Goal: Task Accomplishment & Management: Use online tool/utility

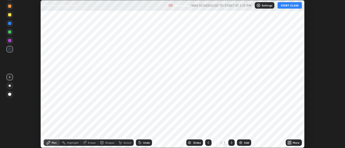
scroll to position [148, 345]
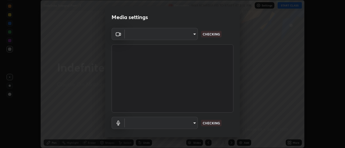
type input "f4ea8680b79eb92e15555447595460d1008e84c9b25948f1cd1a12945e44a0fe"
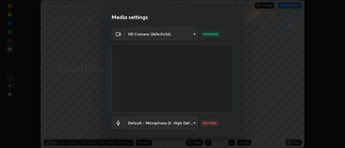
click at [191, 127] on body "Erase all Indefnite Integral Part - 1 Recording WAS SCHEDULED TO START AT 3:15 …" at bounding box center [172, 74] width 345 height 148
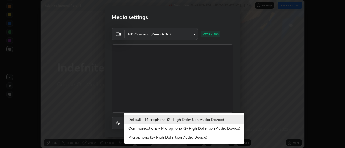
click at [189, 129] on li "Communications - Microphone (2- High Definition Audio Device)" at bounding box center [184, 128] width 120 height 9
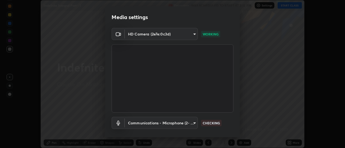
click at [182, 122] on body "Erase all Indefnite Integral Part - 1 Recording WAS SCHEDULED TO START AT 3:15 …" at bounding box center [172, 74] width 345 height 148
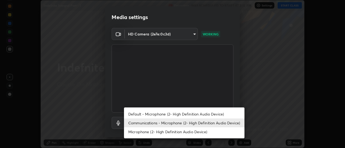
click at [188, 112] on li "Default - Microphone (2- High Definition Audio Device)" at bounding box center [184, 114] width 120 height 9
type input "default"
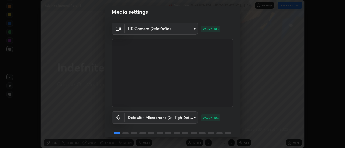
scroll to position [28, 0]
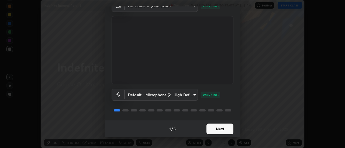
click at [227, 131] on button "Next" at bounding box center [219, 129] width 27 height 11
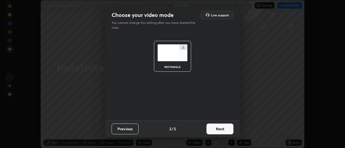
scroll to position [0, 0]
click at [232, 130] on button "Next" at bounding box center [219, 129] width 27 height 11
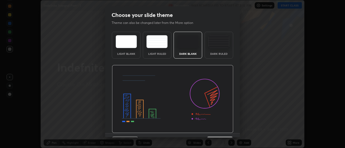
scroll to position [13, 0]
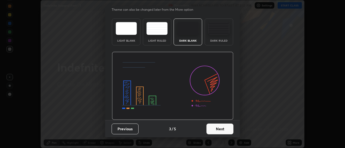
click at [227, 128] on button "Next" at bounding box center [219, 129] width 27 height 11
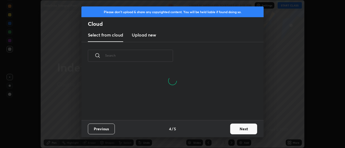
click at [244, 126] on button "Next" at bounding box center [243, 129] width 27 height 11
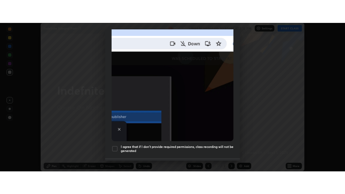
scroll to position [138, 0]
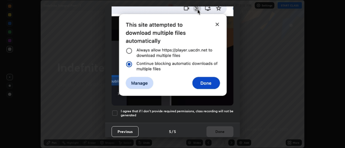
click at [119, 111] on div "I agree that if I don't provide required permissions, class recording will not …" at bounding box center [173, 113] width 122 height 6
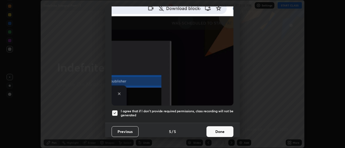
click at [229, 133] on button "Done" at bounding box center [219, 132] width 27 height 11
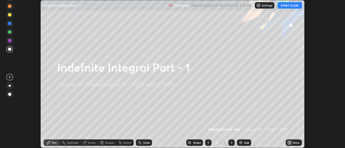
click at [294, 4] on button "START CLASS" at bounding box center [290, 5] width 24 height 6
click at [291, 143] on icon at bounding box center [289, 143] width 4 height 4
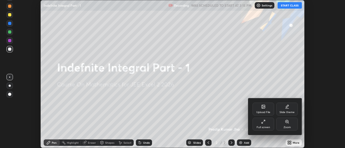
click at [264, 128] on div "Full screen" at bounding box center [263, 127] width 13 height 3
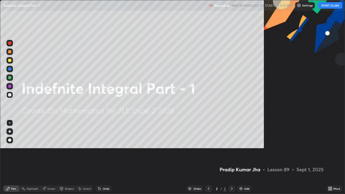
scroll to position [194, 345]
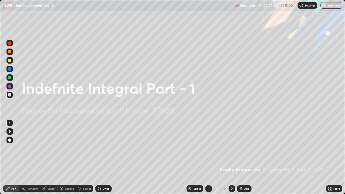
click at [244, 148] on div "Add" at bounding box center [246, 188] width 5 height 3
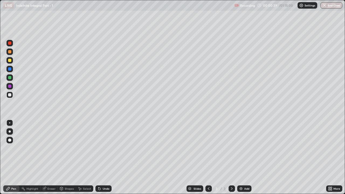
click at [13, 148] on div "Pen" at bounding box center [11, 188] width 16 height 6
click at [11, 61] on div at bounding box center [9, 60] width 3 height 3
click at [9, 77] on div at bounding box center [9, 77] width 3 height 3
click at [10, 95] on div at bounding box center [9, 94] width 3 height 3
click at [12, 78] on div at bounding box center [9, 77] width 6 height 6
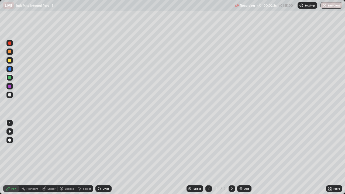
click at [10, 95] on div at bounding box center [9, 94] width 3 height 3
click at [68, 148] on div "Shapes" at bounding box center [67, 188] width 18 height 6
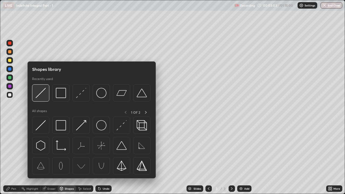
click at [38, 97] on img at bounding box center [41, 93] width 10 height 10
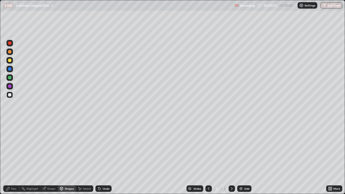
click at [243, 148] on div "Add" at bounding box center [244, 188] width 14 height 6
click at [12, 148] on div "Pen" at bounding box center [13, 188] width 5 height 3
click at [67, 148] on div "Shapes" at bounding box center [69, 188] width 9 height 3
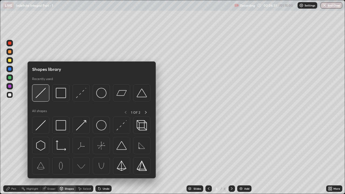
click at [42, 96] on img at bounding box center [41, 93] width 10 height 10
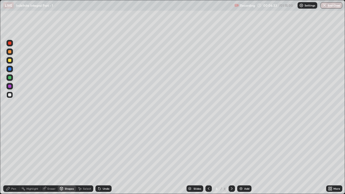
click at [6, 148] on icon at bounding box center [8, 188] width 4 height 4
click at [105, 148] on div "Undo" at bounding box center [103, 188] width 16 height 6
click at [242, 148] on img at bounding box center [241, 188] width 4 height 4
click at [13, 148] on div "Pen" at bounding box center [13, 188] width 5 height 3
click at [48, 148] on div "Eraser" at bounding box center [51, 188] width 8 height 3
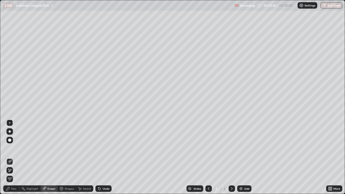
click at [12, 148] on div "Pen" at bounding box center [13, 188] width 5 height 3
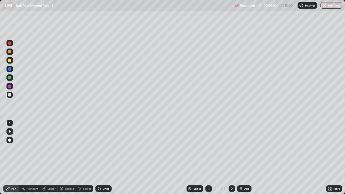
click at [99, 148] on icon at bounding box center [99, 189] width 2 height 2
click at [103, 148] on div "Undo" at bounding box center [106, 188] width 7 height 3
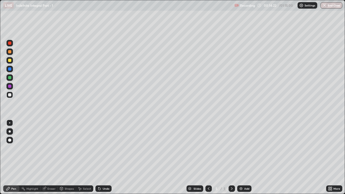
click at [105, 148] on div "Undo" at bounding box center [106, 188] width 7 height 3
click at [71, 148] on div "Shapes" at bounding box center [69, 188] width 9 height 3
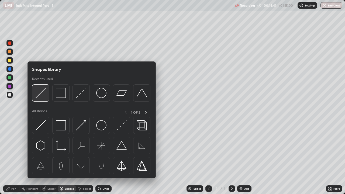
click at [37, 93] on img at bounding box center [41, 93] width 10 height 10
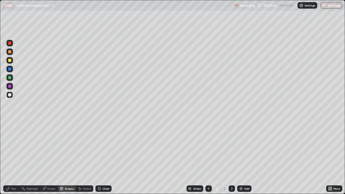
click at [11, 148] on div "Pen" at bounding box center [11, 188] width 16 height 6
click at [243, 148] on div "Add" at bounding box center [244, 188] width 14 height 6
click at [9, 53] on div at bounding box center [9, 51] width 3 height 3
click at [9, 94] on div at bounding box center [9, 94] width 3 height 3
click at [10, 61] on div at bounding box center [9, 60] width 3 height 3
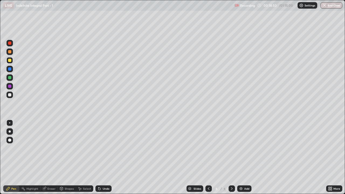
click at [9, 95] on div at bounding box center [9, 94] width 3 height 3
click at [10, 51] on div at bounding box center [9, 51] width 3 height 3
click at [10, 95] on div at bounding box center [9, 94] width 3 height 3
click at [9, 79] on div at bounding box center [9, 77] width 3 height 3
click at [11, 94] on div at bounding box center [9, 94] width 3 height 3
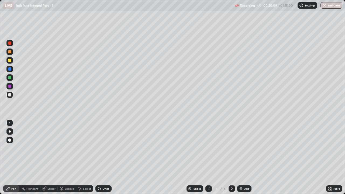
click at [10, 70] on div at bounding box center [9, 68] width 3 height 3
click at [12, 96] on div at bounding box center [9, 95] width 6 height 6
click at [106, 148] on div "Undo" at bounding box center [106, 188] width 7 height 3
click at [68, 148] on div "Shapes" at bounding box center [69, 188] width 9 height 3
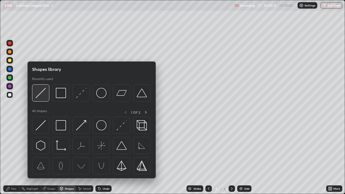
click at [44, 92] on img at bounding box center [41, 93] width 10 height 10
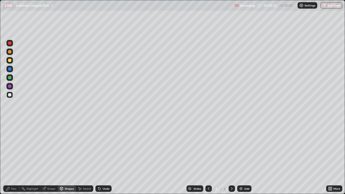
click at [12, 63] on div at bounding box center [9, 60] width 6 height 9
click at [11, 148] on div "Pen" at bounding box center [11, 188] width 16 height 6
click at [12, 51] on div at bounding box center [9, 52] width 6 height 6
click at [10, 95] on div at bounding box center [9, 94] width 3 height 3
click at [12, 75] on div at bounding box center [9, 77] width 6 height 6
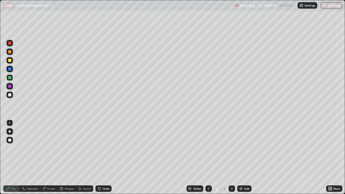
click at [9, 95] on div at bounding box center [9, 94] width 3 height 3
click at [12, 63] on div at bounding box center [9, 60] width 6 height 6
click at [12, 92] on div at bounding box center [9, 95] width 6 height 6
click at [8, 60] on div at bounding box center [9, 60] width 3 height 3
click at [8, 96] on div at bounding box center [9, 95] width 6 height 6
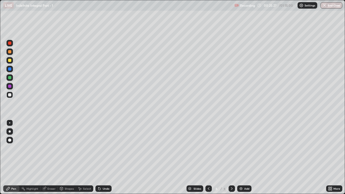
click at [231, 148] on icon at bounding box center [232, 188] width 4 height 4
click at [243, 148] on div "Add" at bounding box center [244, 188] width 14 height 6
click at [210, 148] on div at bounding box center [208, 188] width 6 height 6
click at [231, 148] on icon at bounding box center [232, 188] width 4 height 4
click at [242, 148] on img at bounding box center [241, 188] width 4 height 4
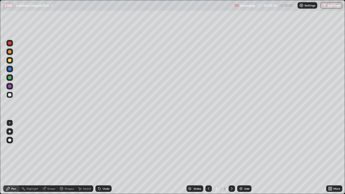
click at [11, 52] on div at bounding box center [9, 51] width 3 height 3
click at [61, 148] on icon at bounding box center [61, 189] width 0 height 2
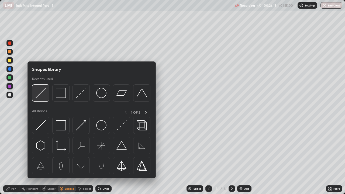
click at [41, 94] on img at bounding box center [41, 93] width 10 height 10
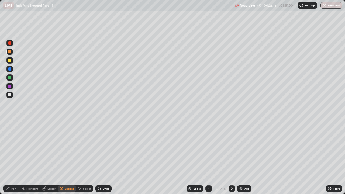
click at [9, 60] on div at bounding box center [9, 60] width 3 height 3
click at [10, 148] on div "Pen" at bounding box center [11, 188] width 16 height 6
click at [9, 78] on div at bounding box center [9, 77] width 3 height 3
click at [9, 95] on div at bounding box center [9, 94] width 3 height 3
click at [10, 60] on div at bounding box center [9, 60] width 3 height 3
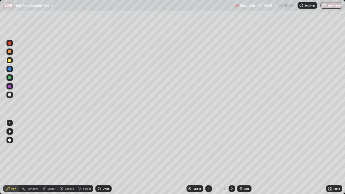
click at [10, 95] on div at bounding box center [9, 94] width 3 height 3
click at [10, 61] on div at bounding box center [9, 60] width 3 height 3
click at [12, 97] on div at bounding box center [9, 95] width 6 height 6
click at [61, 148] on icon at bounding box center [61, 189] width 0 height 2
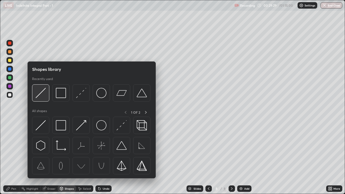
click at [44, 98] on div at bounding box center [40, 92] width 17 height 17
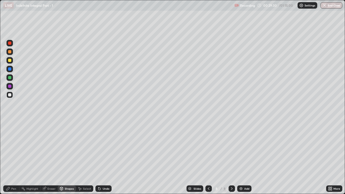
click at [11, 63] on div at bounding box center [9, 60] width 6 height 6
click at [13, 148] on div "Pen" at bounding box center [13, 188] width 5 height 3
click at [10, 61] on div at bounding box center [9, 60] width 3 height 3
click at [10, 77] on div at bounding box center [9, 77] width 3 height 3
click at [9, 94] on div at bounding box center [9, 94] width 3 height 3
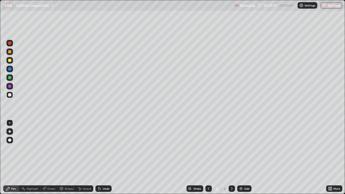
click at [248, 148] on div "Add" at bounding box center [244, 188] width 14 height 6
click at [210, 148] on div at bounding box center [208, 188] width 6 height 6
click at [231, 148] on icon at bounding box center [232, 188] width 2 height 3
click at [10, 61] on div at bounding box center [9, 60] width 3 height 3
click at [10, 95] on div at bounding box center [9, 94] width 3 height 3
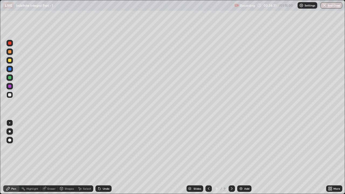
click at [10, 60] on div at bounding box center [9, 60] width 3 height 3
click at [61, 148] on icon at bounding box center [61, 188] width 3 height 1
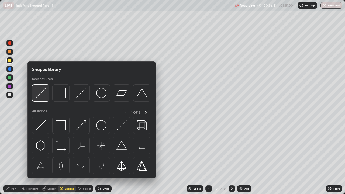
click at [41, 94] on img at bounding box center [41, 93] width 10 height 10
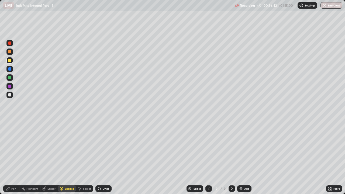
click at [11, 96] on div at bounding box center [9, 95] width 6 height 6
click at [12, 79] on div at bounding box center [9, 77] width 6 height 6
click at [10, 148] on div "Pen" at bounding box center [11, 188] width 16 height 6
click at [9, 94] on div at bounding box center [9, 94] width 3 height 3
click at [11, 61] on div at bounding box center [9, 60] width 3 height 3
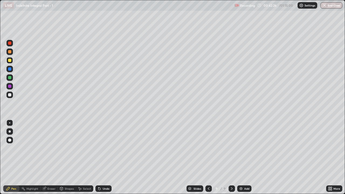
click at [232, 148] on div at bounding box center [232, 188] width 6 height 6
click at [242, 148] on img at bounding box center [241, 188] width 4 height 4
click at [10, 53] on div at bounding box center [9, 51] width 3 height 3
click at [10, 95] on div at bounding box center [9, 94] width 3 height 3
click at [8, 53] on div at bounding box center [9, 52] width 6 height 6
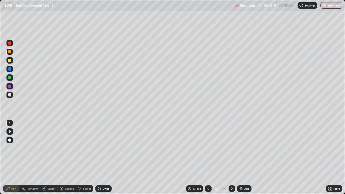
click at [10, 93] on div at bounding box center [9, 94] width 3 height 3
click at [11, 77] on div at bounding box center [9, 77] width 3 height 3
click at [10, 95] on div at bounding box center [9, 94] width 3 height 3
click at [103, 148] on div "Undo" at bounding box center [106, 188] width 7 height 3
click at [46, 148] on div "Eraser" at bounding box center [48, 188] width 17 height 6
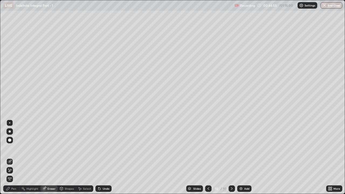
click at [12, 148] on div "Pen" at bounding box center [11, 188] width 16 height 6
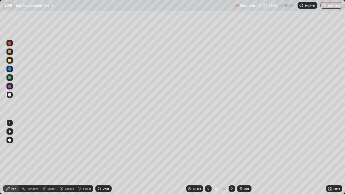
click at [99, 148] on icon at bounding box center [99, 189] width 2 height 2
click at [103, 148] on div "Undo" at bounding box center [106, 188] width 7 height 3
click at [11, 78] on div at bounding box center [9, 77] width 3 height 3
click at [10, 61] on div at bounding box center [9, 60] width 3 height 3
click at [9, 125] on div at bounding box center [9, 123] width 6 height 6
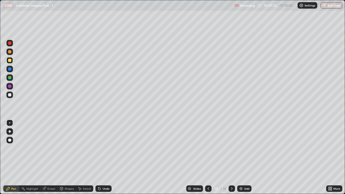
click at [12, 51] on div at bounding box center [9, 52] width 6 height 6
click at [12, 96] on div at bounding box center [9, 95] width 6 height 6
click at [10, 77] on div at bounding box center [9, 77] width 3 height 3
click at [12, 96] on div at bounding box center [9, 95] width 6 height 6
click at [240, 148] on div "Add" at bounding box center [244, 188] width 14 height 6
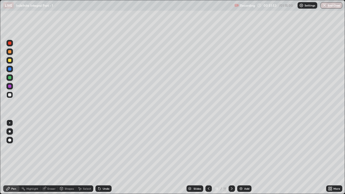
click at [9, 52] on div at bounding box center [9, 51] width 3 height 3
click at [9, 93] on div at bounding box center [9, 94] width 3 height 3
click at [10, 52] on div at bounding box center [9, 51] width 3 height 3
click at [10, 96] on div at bounding box center [9, 94] width 3 height 3
click at [100, 148] on icon at bounding box center [99, 189] width 2 height 2
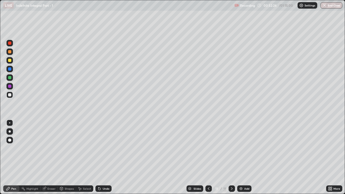
click at [100, 148] on icon at bounding box center [99, 188] width 4 height 4
click at [104, 148] on div "Undo" at bounding box center [106, 188] width 7 height 3
click at [106, 148] on div "Undo" at bounding box center [106, 188] width 7 height 3
click at [10, 51] on div at bounding box center [9, 51] width 3 height 3
click at [9, 95] on div at bounding box center [9, 94] width 3 height 3
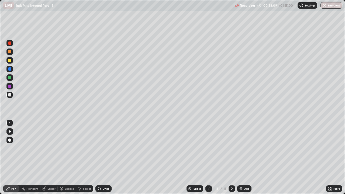
click at [11, 59] on div at bounding box center [9, 60] width 3 height 3
click at [11, 51] on div at bounding box center [9, 51] width 3 height 3
click at [11, 94] on div at bounding box center [9, 94] width 3 height 3
click at [10, 53] on div at bounding box center [9, 51] width 3 height 3
click at [10, 95] on div at bounding box center [9, 94] width 3 height 3
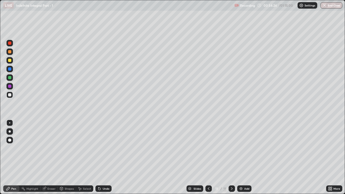
click at [9, 53] on div at bounding box center [9, 51] width 3 height 3
click at [10, 95] on div at bounding box center [9, 94] width 3 height 3
click at [9, 61] on div at bounding box center [9, 60] width 3 height 3
click at [9, 62] on div at bounding box center [9, 60] width 3 height 3
click at [12, 95] on div at bounding box center [9, 95] width 6 height 6
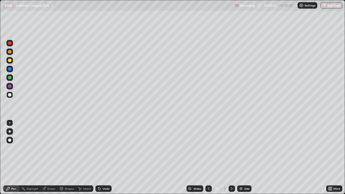
click at [231, 148] on icon at bounding box center [232, 188] width 4 height 4
click at [241, 148] on img at bounding box center [241, 188] width 4 height 4
click at [11, 148] on div "Pen" at bounding box center [11, 188] width 16 height 6
click at [9, 148] on div "Pen" at bounding box center [11, 188] width 16 height 6
click at [9, 60] on div at bounding box center [9, 60] width 3 height 3
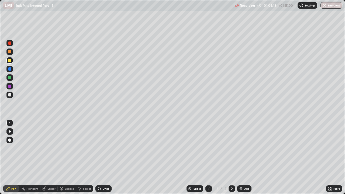
click at [103, 148] on div "Undo" at bounding box center [106, 188] width 7 height 3
click at [101, 148] on div "Undo" at bounding box center [103, 188] width 16 height 6
click at [103, 148] on div "Undo" at bounding box center [106, 188] width 7 height 3
click at [11, 97] on div at bounding box center [9, 95] width 6 height 6
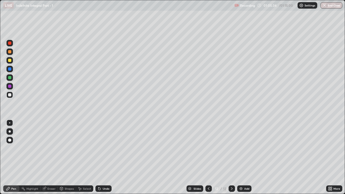
click at [98, 148] on icon at bounding box center [99, 189] width 2 height 2
click at [100, 148] on icon at bounding box center [99, 188] width 4 height 4
click at [48, 148] on div "Eraser" at bounding box center [51, 188] width 8 height 3
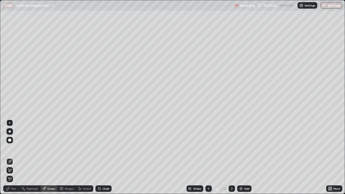
click at [9, 148] on div "Pen" at bounding box center [11, 188] width 16 height 6
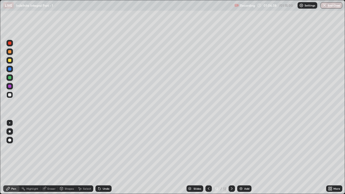
click at [98, 148] on icon at bounding box center [99, 188] width 4 height 4
click at [69, 148] on div "Shapes" at bounding box center [67, 188] width 18 height 6
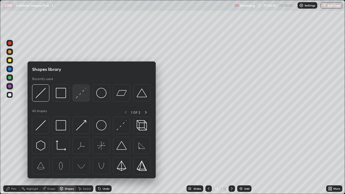
click at [81, 94] on img at bounding box center [81, 93] width 10 height 10
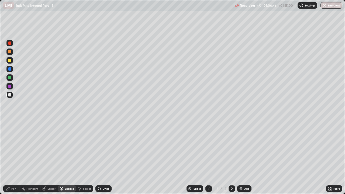
click at [11, 148] on div "Pen" at bounding box center [11, 188] width 16 height 6
click at [11, 80] on div at bounding box center [9, 77] width 6 height 6
click at [11, 62] on div at bounding box center [9, 60] width 6 height 6
click at [12, 94] on div at bounding box center [9, 95] width 6 height 6
click at [52, 148] on div "Eraser" at bounding box center [51, 188] width 8 height 3
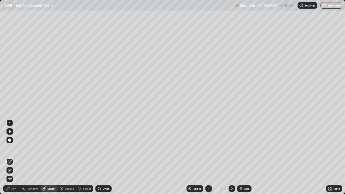
click at [10, 148] on icon at bounding box center [10, 162] width 4 height 4
click at [12, 148] on div "Pen" at bounding box center [13, 188] width 5 height 3
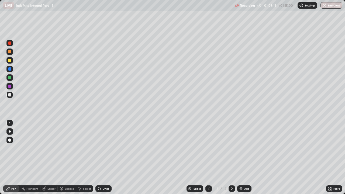
click at [10, 60] on div at bounding box center [9, 60] width 3 height 3
click at [242, 148] on img at bounding box center [241, 188] width 4 height 4
click at [10, 98] on div at bounding box center [9, 95] width 6 height 6
click at [101, 148] on icon at bounding box center [99, 188] width 4 height 4
click at [328, 6] on button "End Class" at bounding box center [331, 5] width 21 height 6
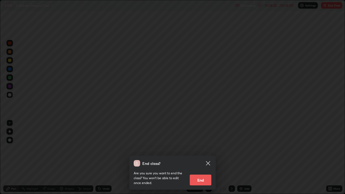
click at [202, 148] on button "End" at bounding box center [201, 180] width 22 height 11
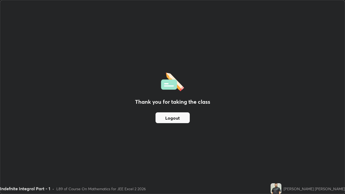
click at [177, 122] on button "Logout" at bounding box center [173, 117] width 34 height 11
click at [180, 116] on button "Logout" at bounding box center [173, 117] width 34 height 11
